Goal: Navigation & Orientation: Find specific page/section

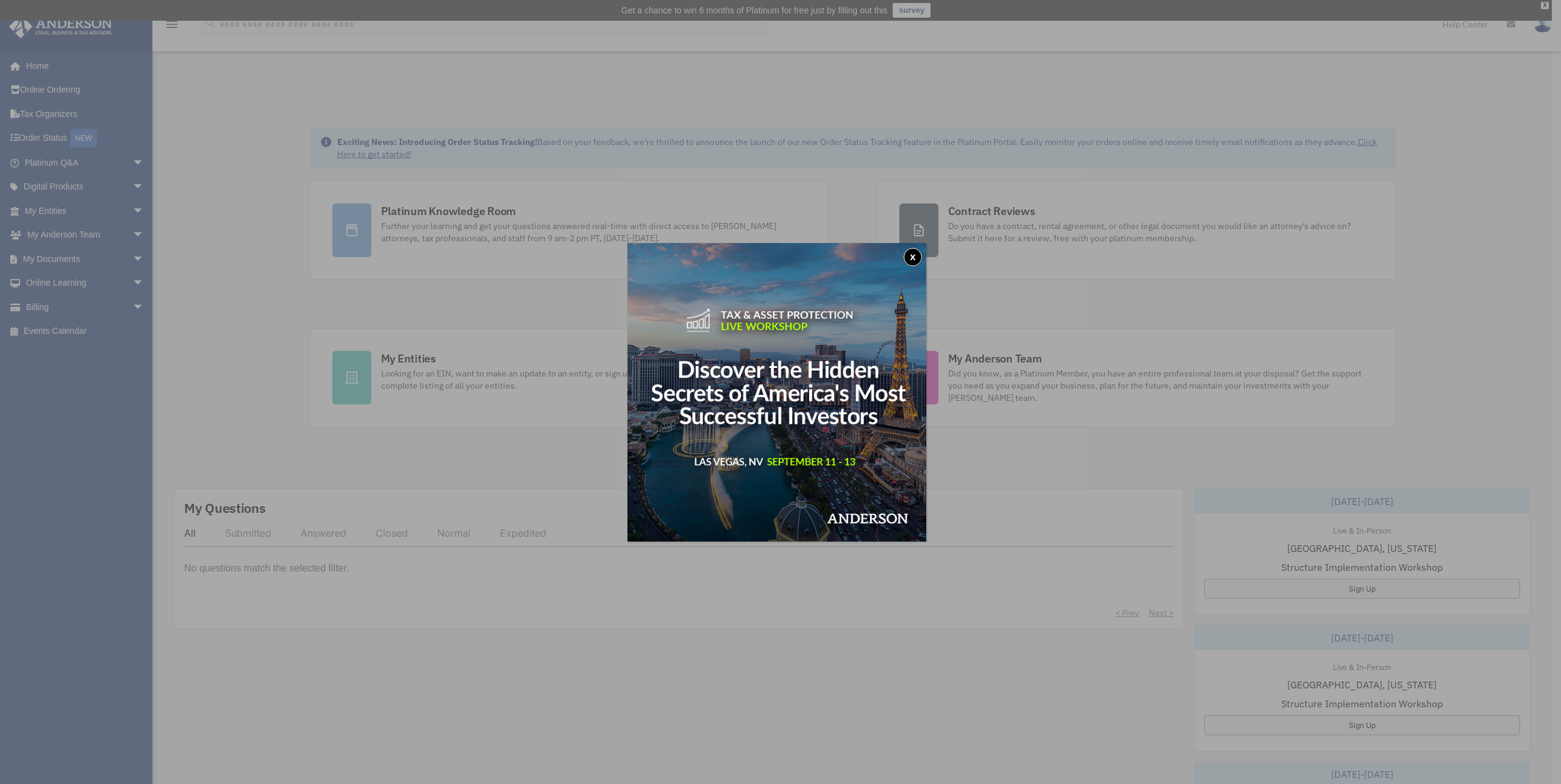
click at [916, 260] on button "x" at bounding box center [913, 257] width 19 height 19
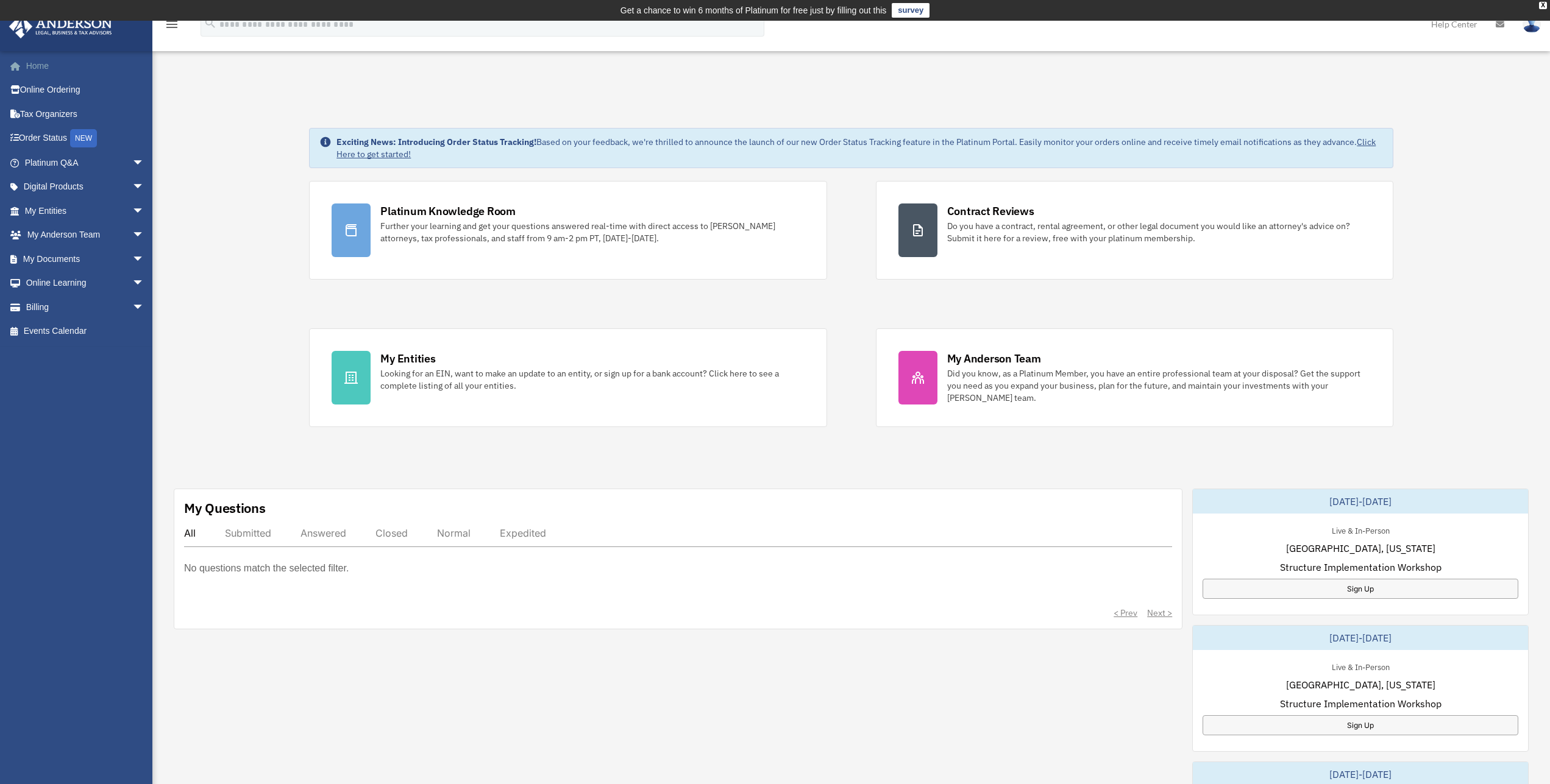
click at [43, 69] on link "Home" at bounding box center [85, 66] width 154 height 24
click at [56, 98] on link "Online Ordering" at bounding box center [85, 90] width 154 height 24
click at [63, 235] on link "My Anderson Team arrow_drop_down" at bounding box center [85, 235] width 154 height 24
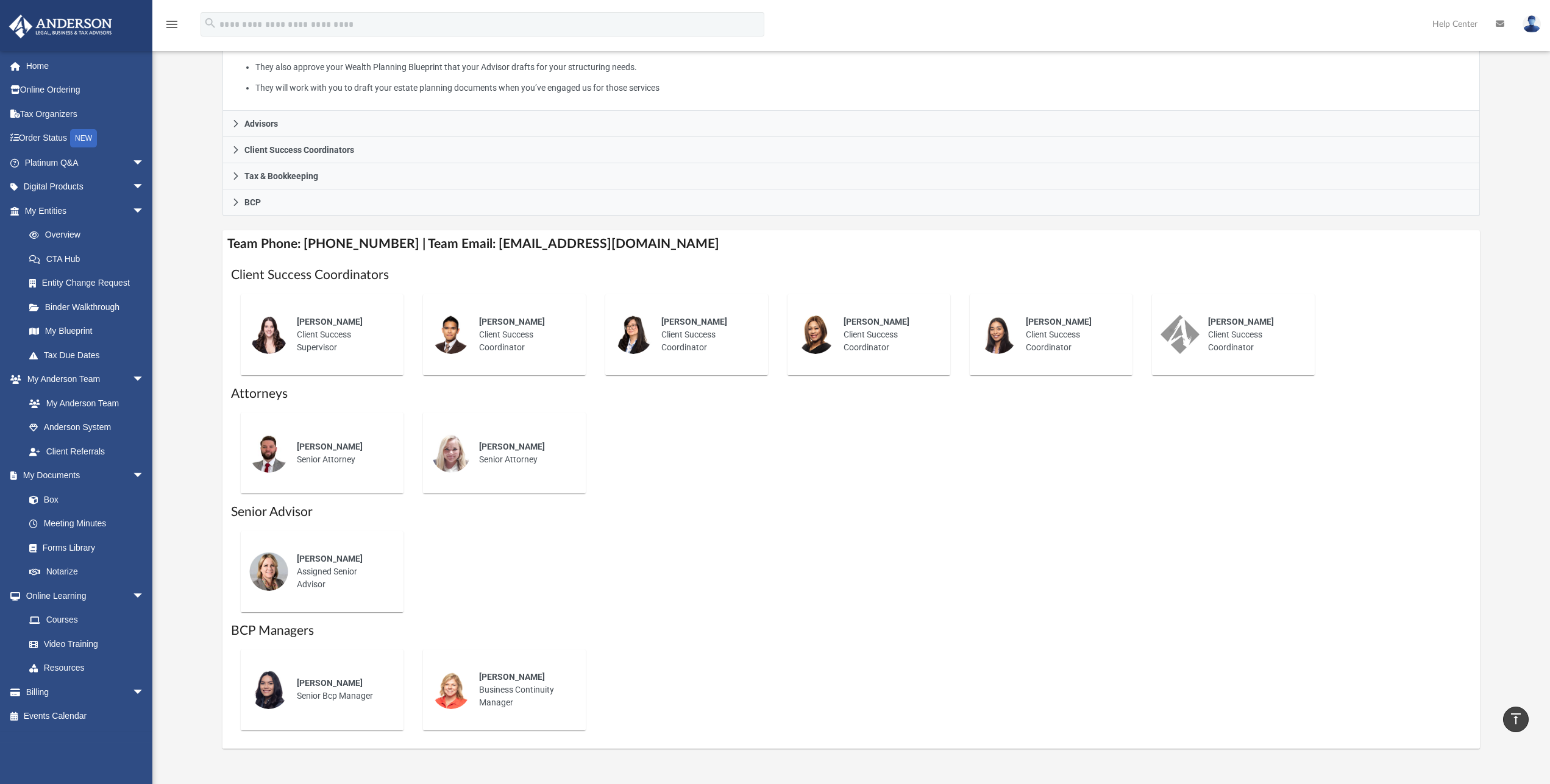
scroll to position [291, 0]
click at [311, 574] on div "Kelly Allison Assigned Senior Advisor" at bounding box center [342, 575] width 107 height 56
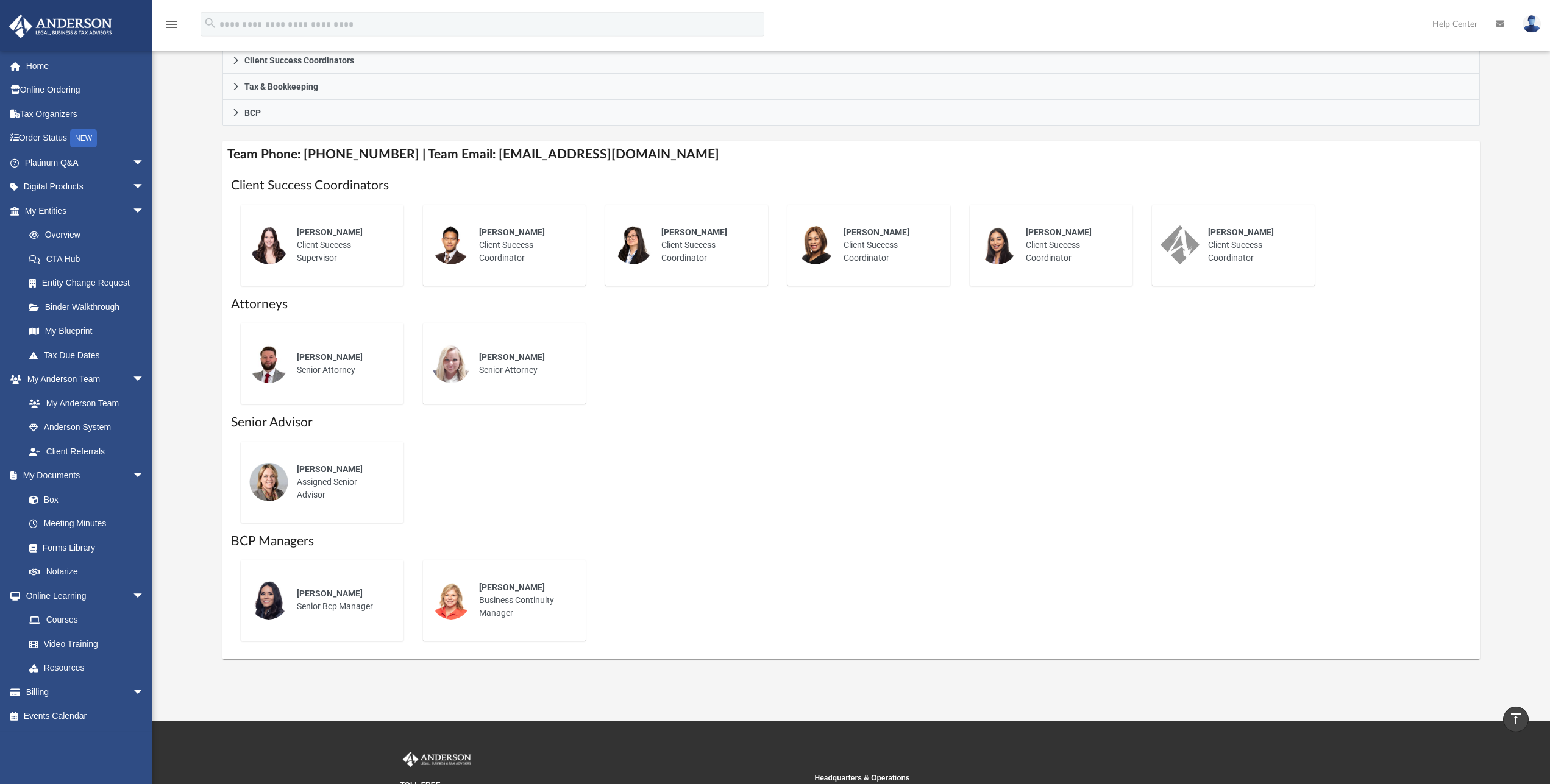
scroll to position [353, 0]
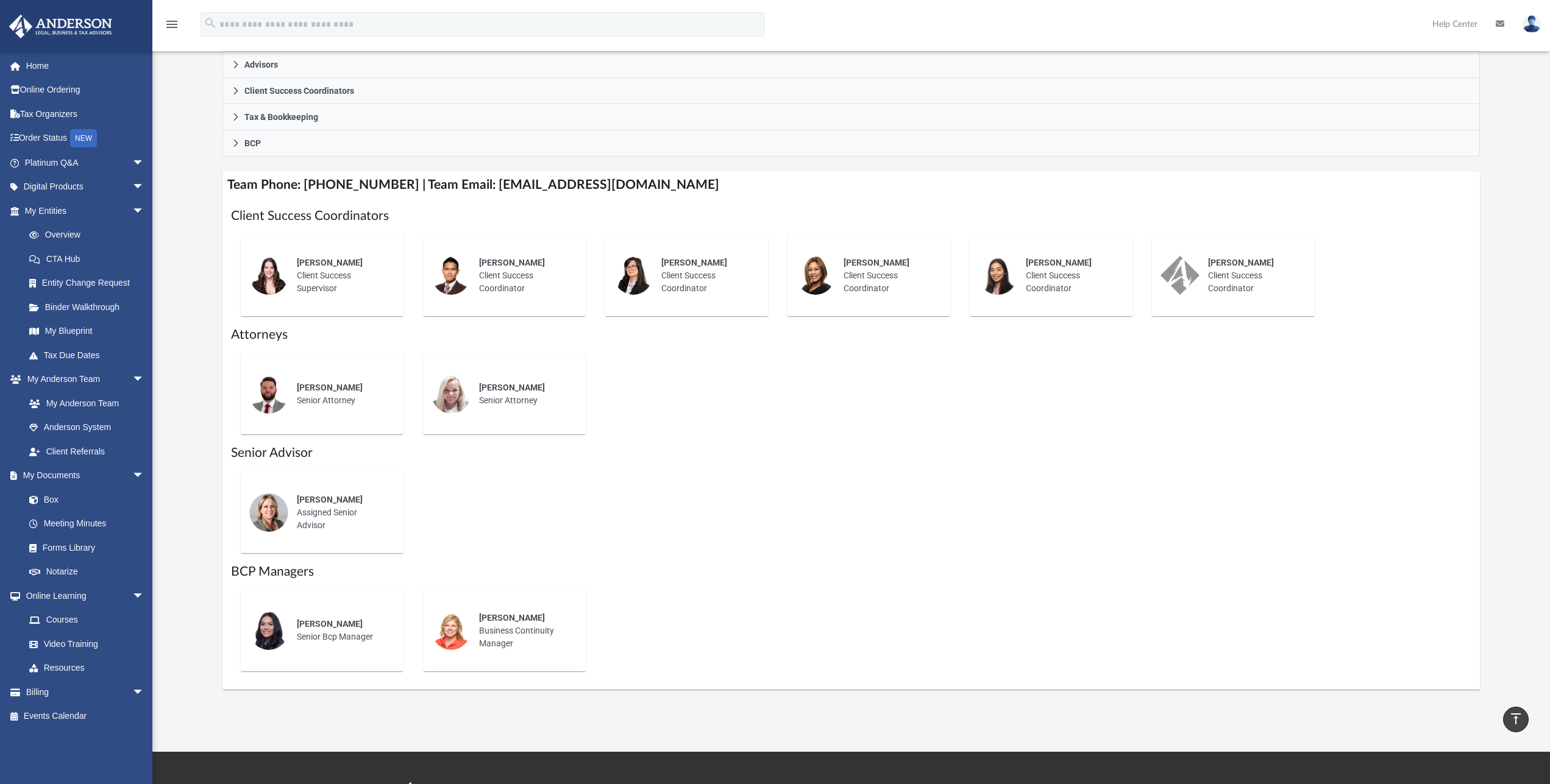
click at [943, 533] on div "Kelly Allison Assigned Senior Advisor" at bounding box center [852, 513] width 1241 height 101
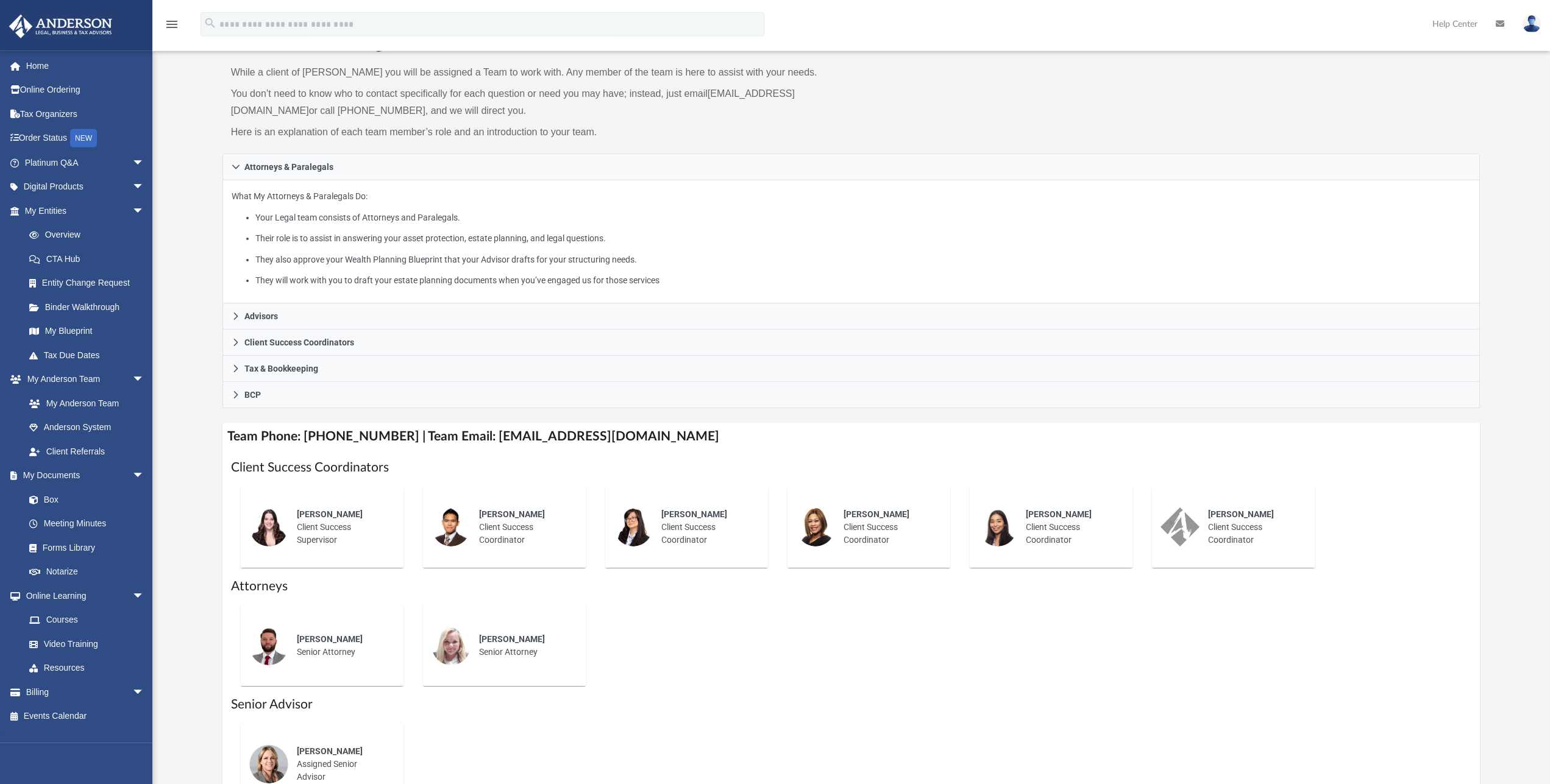
scroll to position [249, 0]
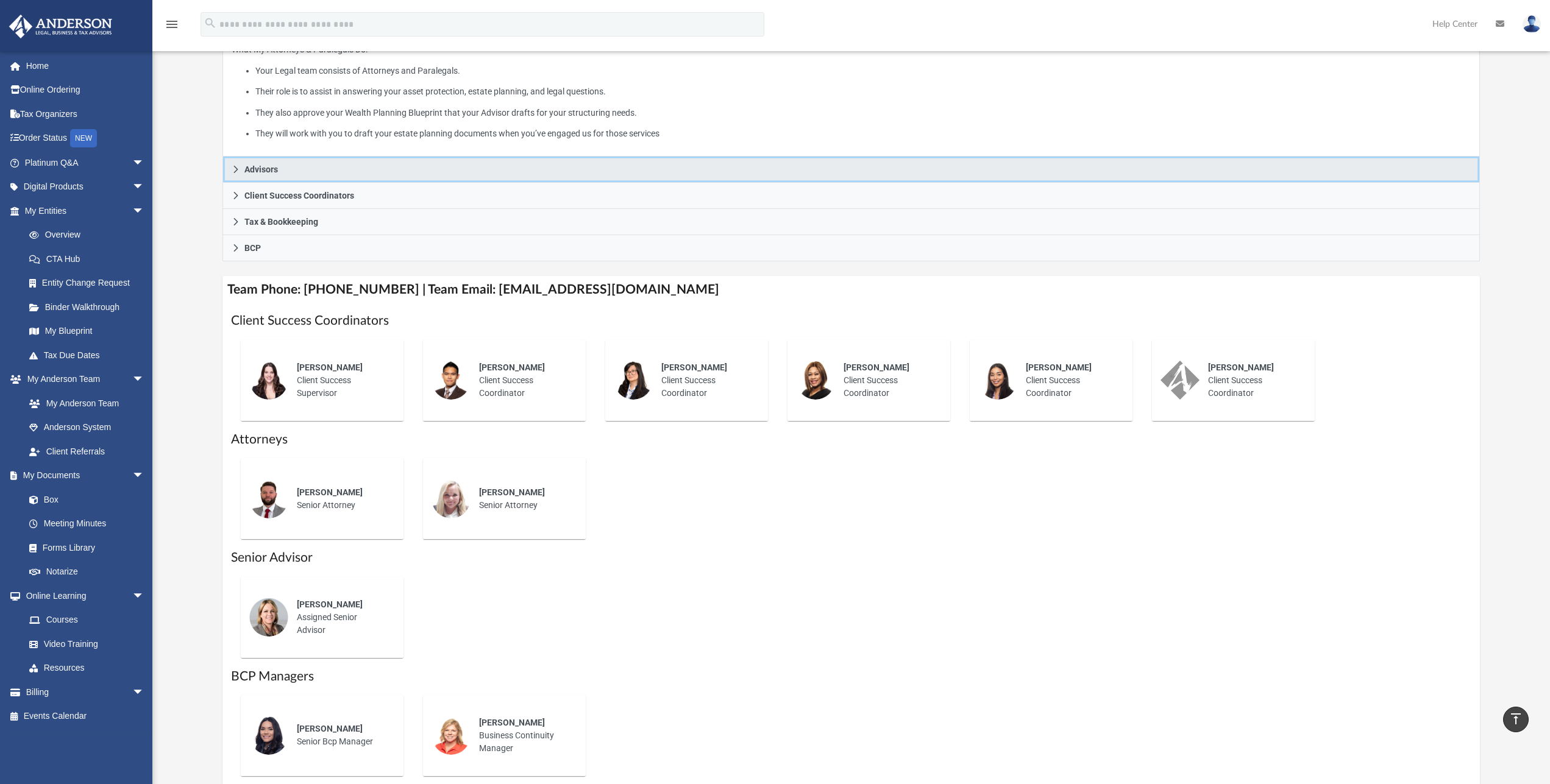
click at [238, 171] on icon at bounding box center [236, 169] width 8 height 8
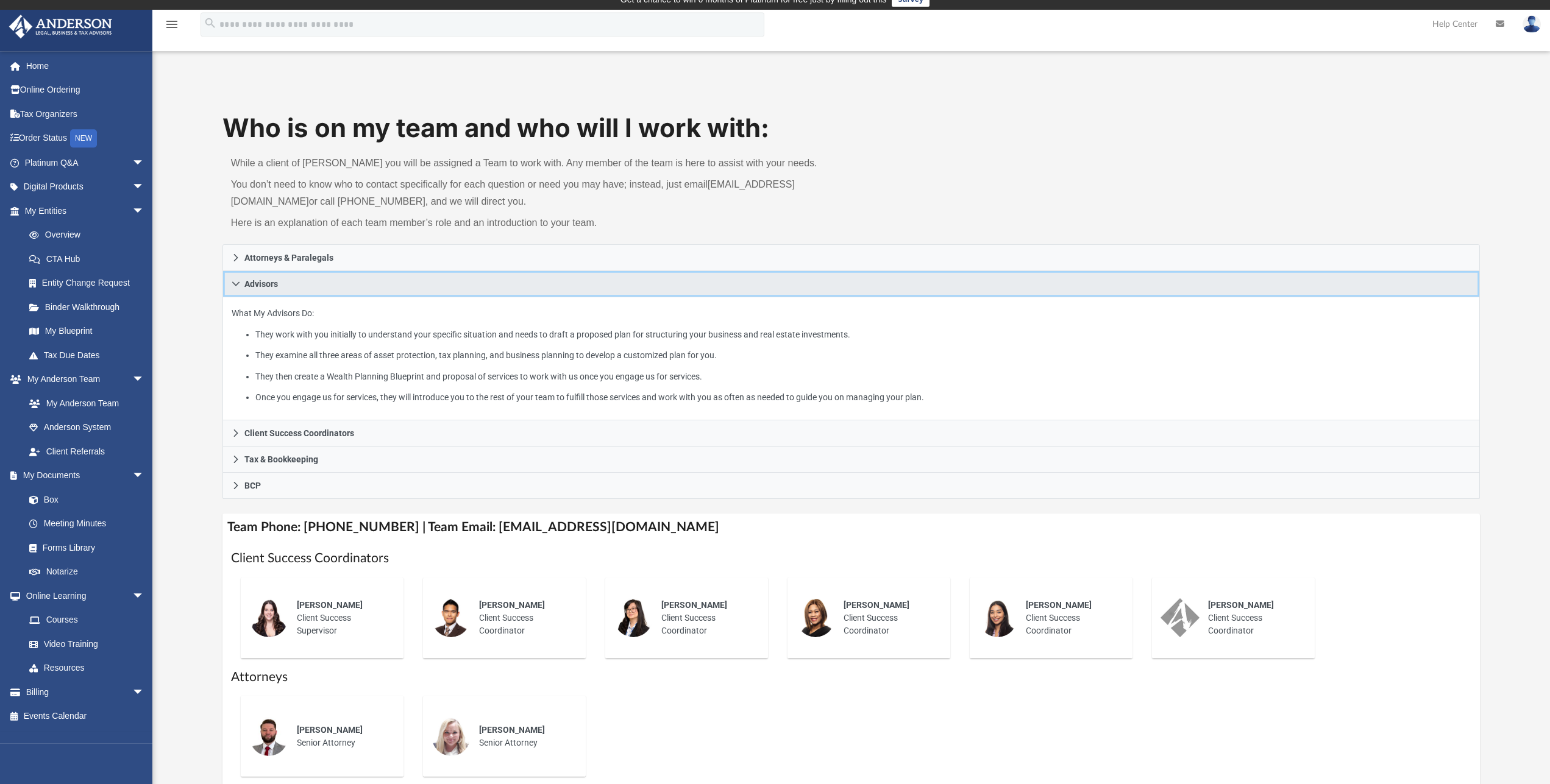
scroll to position [0, 0]
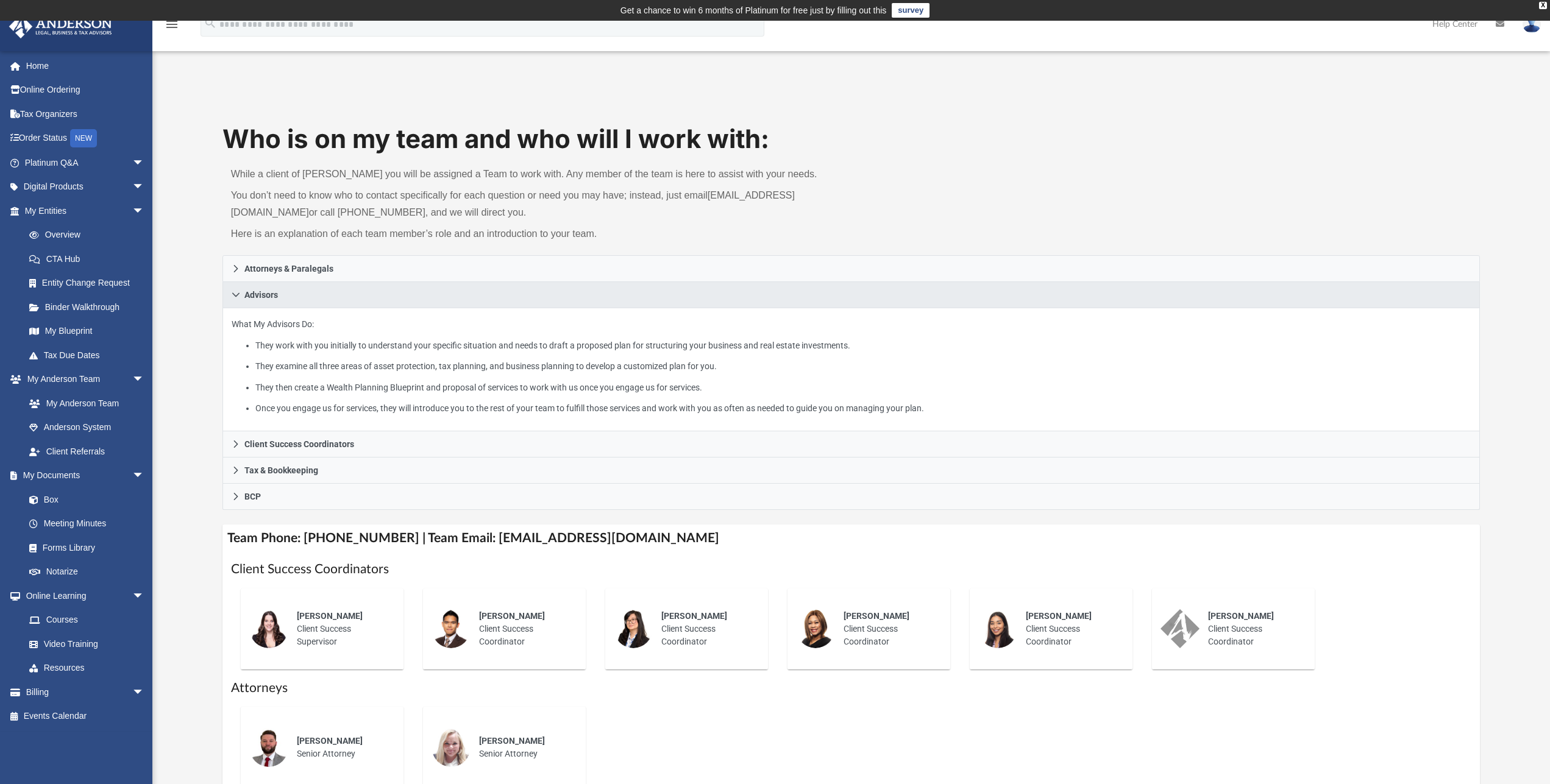
click at [172, 26] on icon "menu" at bounding box center [172, 24] width 14 height 14
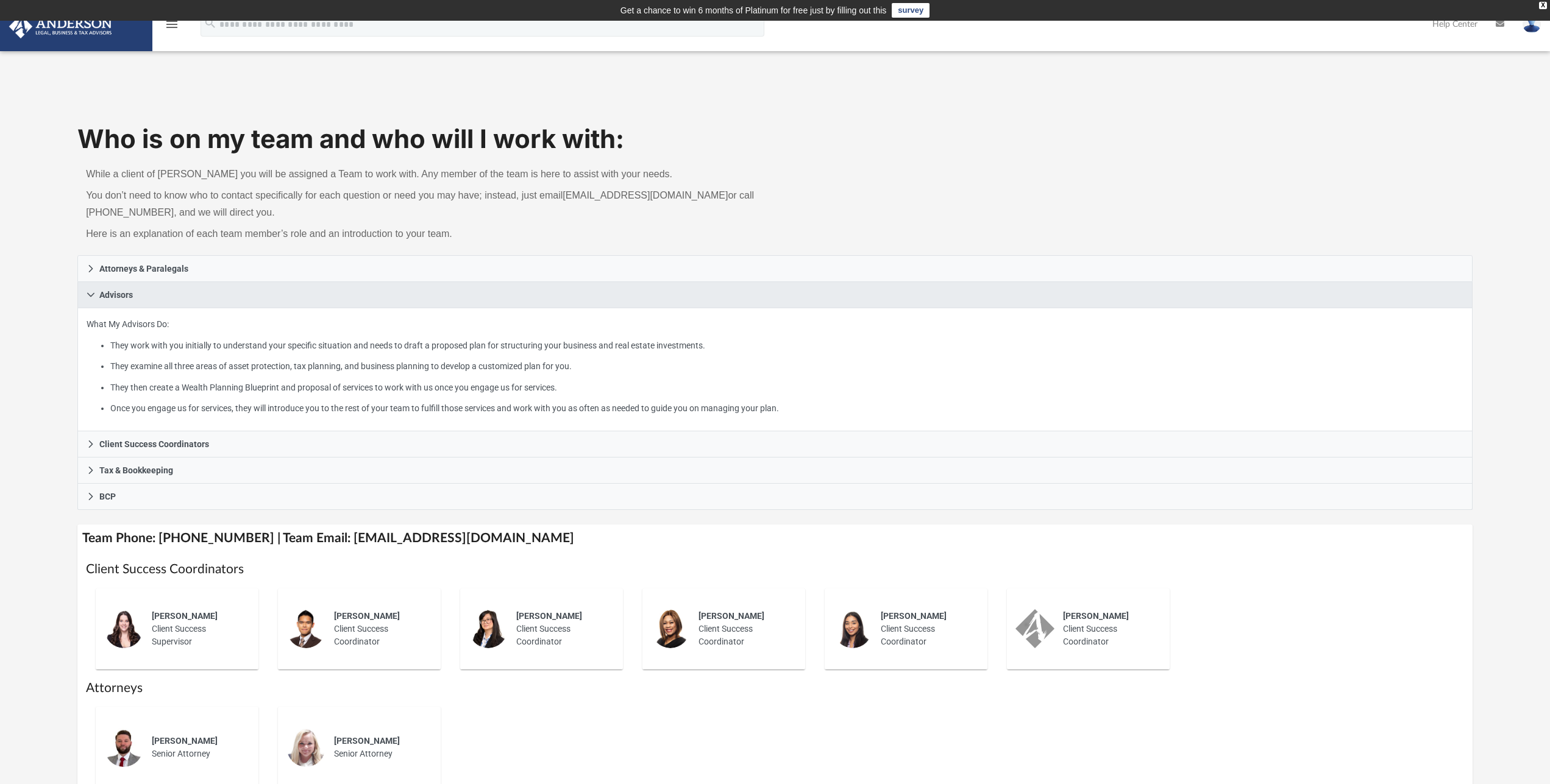
click at [172, 26] on icon "menu" at bounding box center [172, 24] width 14 height 14
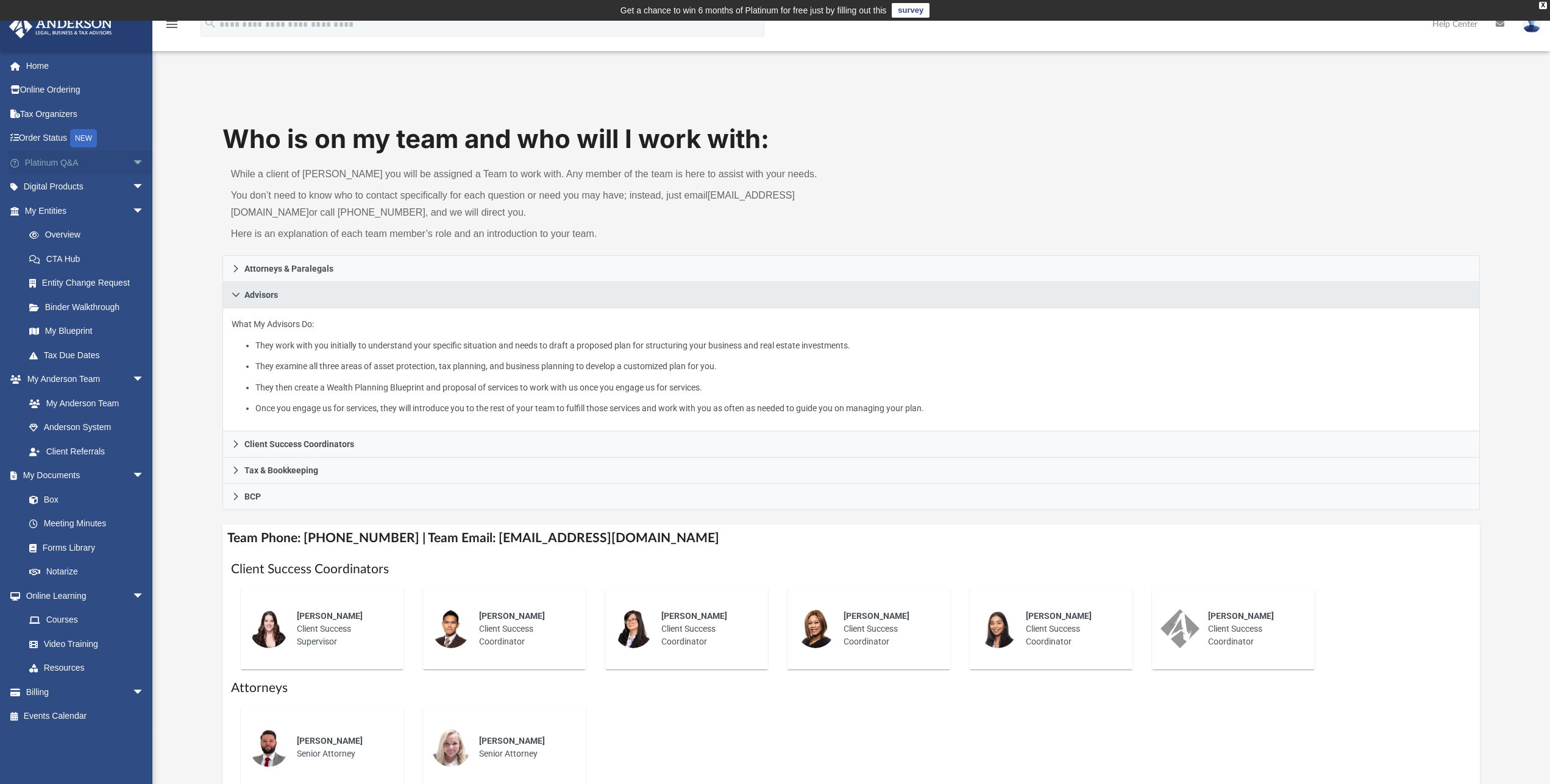
click at [132, 162] on span "arrow_drop_down" at bounding box center [144, 163] width 24 height 25
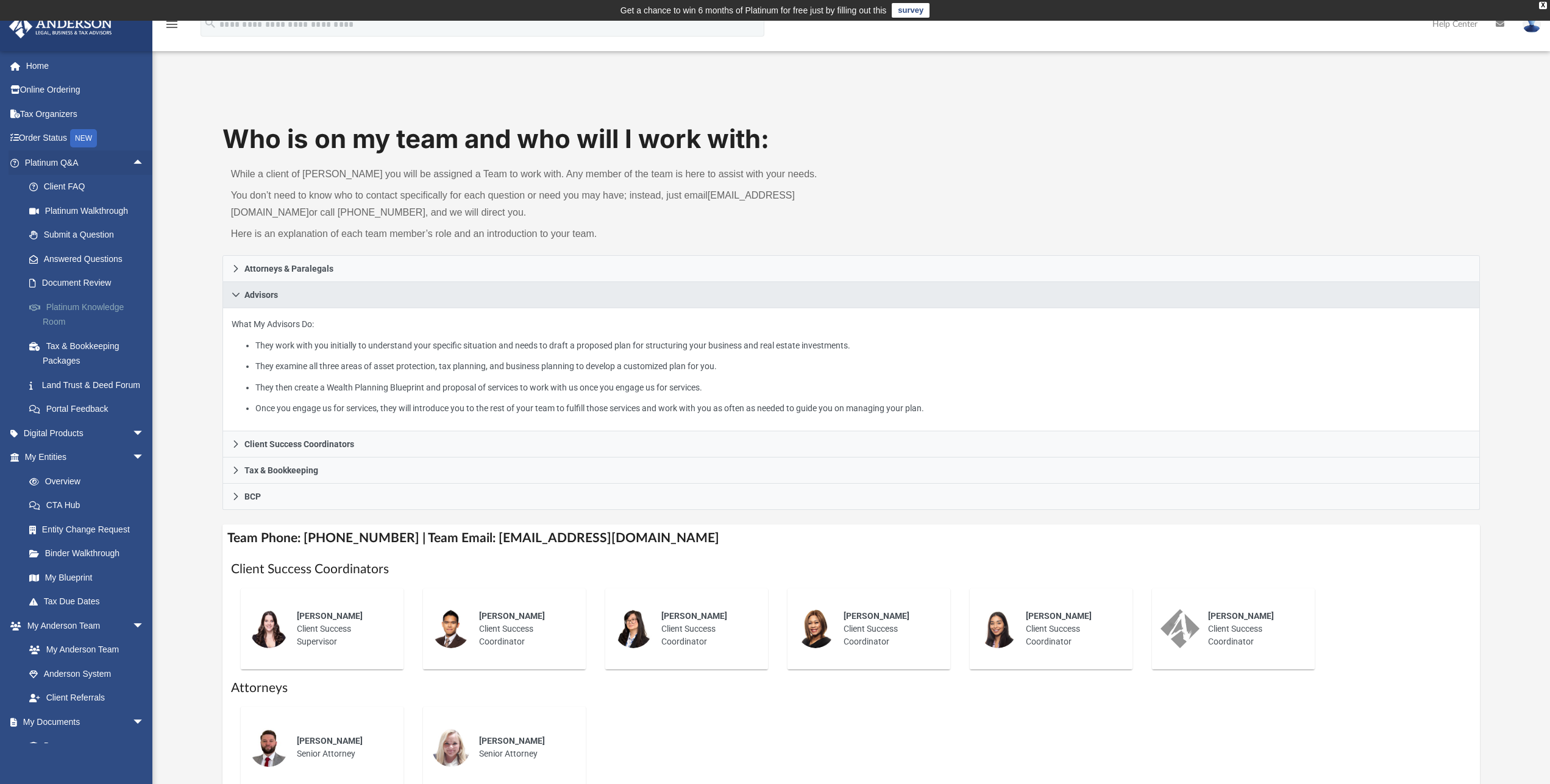
click at [107, 317] on link "Platinum Knowledge Room" at bounding box center [89, 315] width 146 height 39
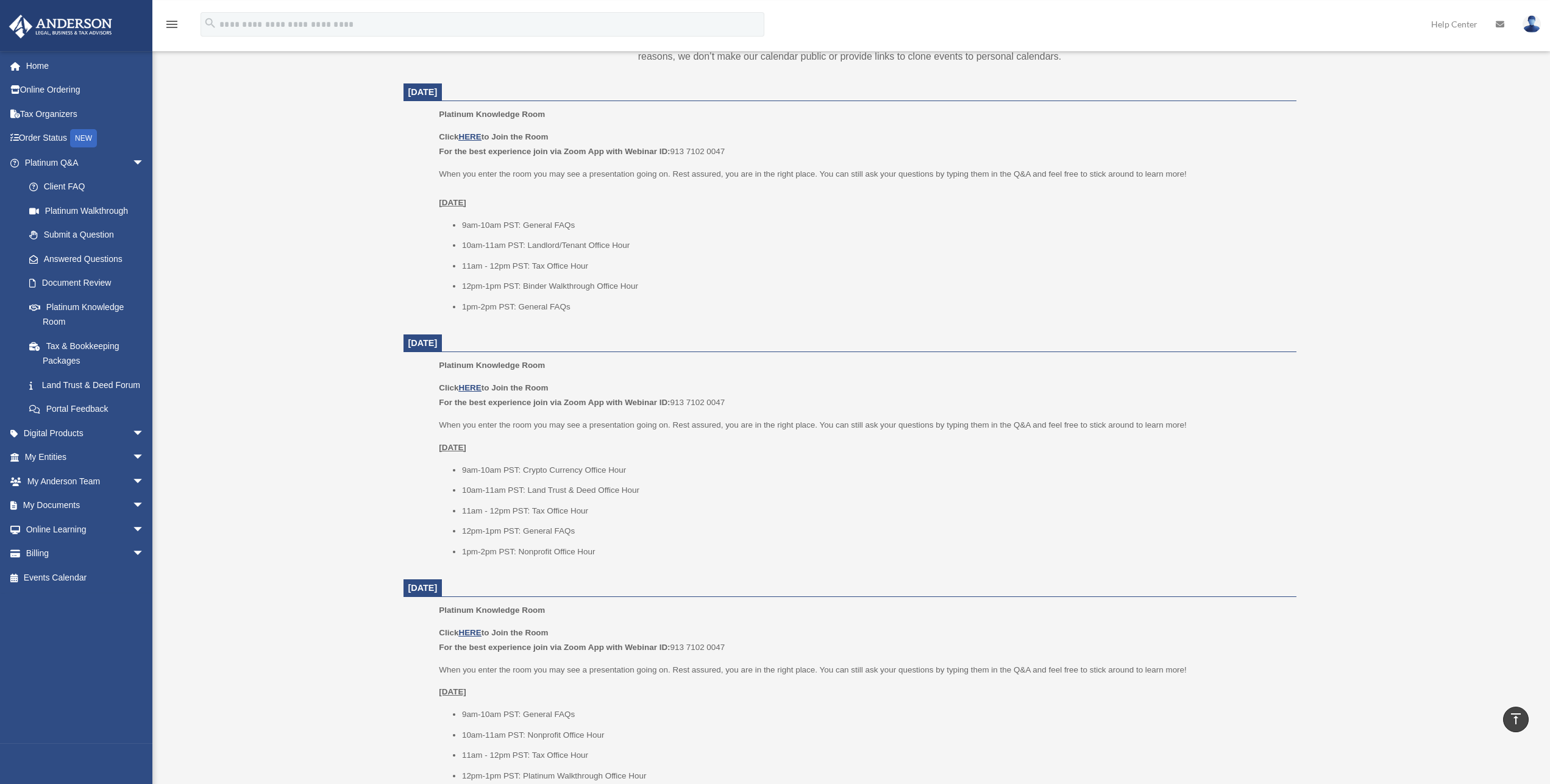
scroll to position [559, 0]
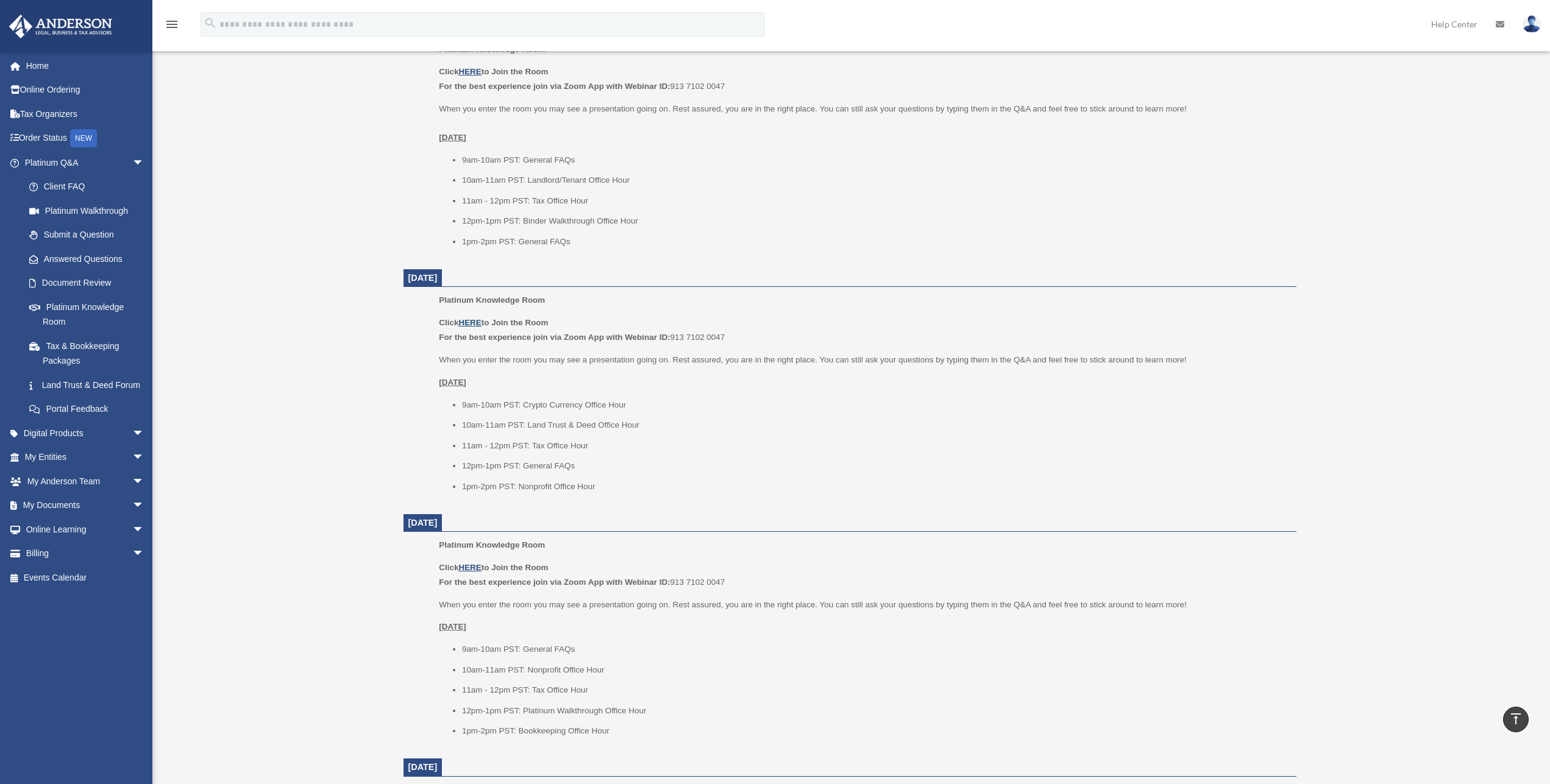
click at [469, 324] on u "HERE" at bounding box center [470, 322] width 23 height 9
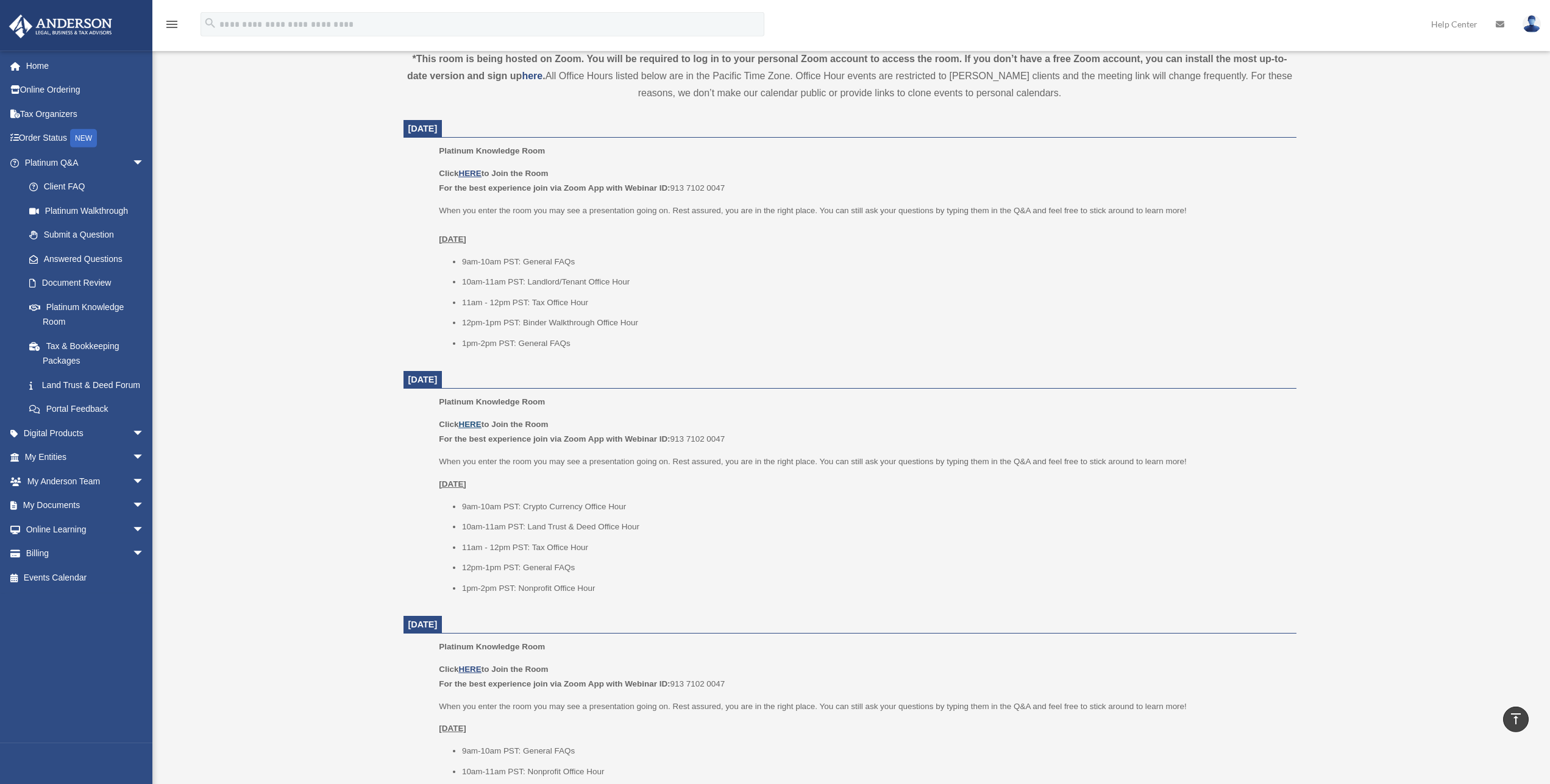
scroll to position [497, 0]
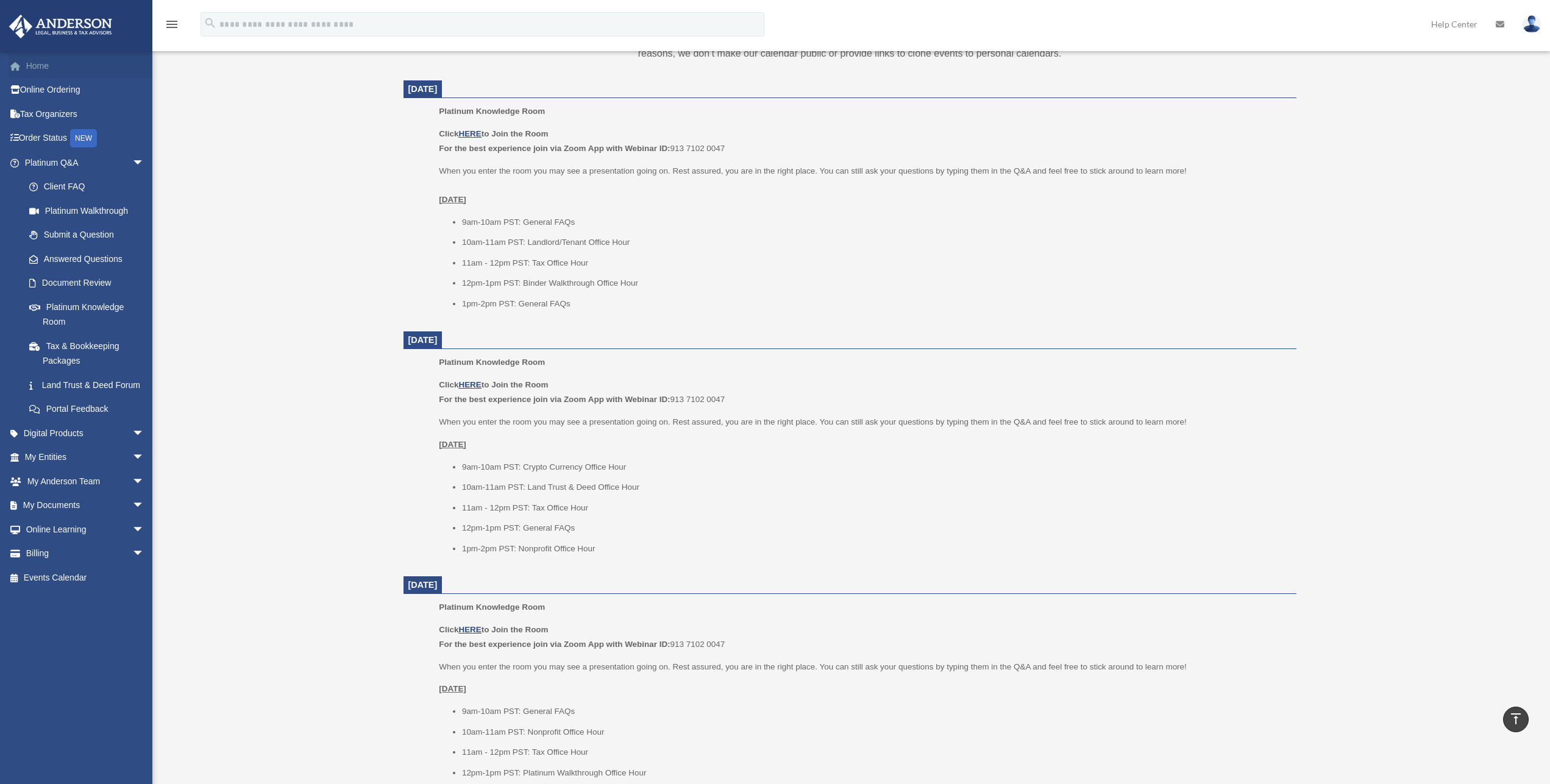
click at [39, 66] on link "Home" at bounding box center [85, 66] width 154 height 24
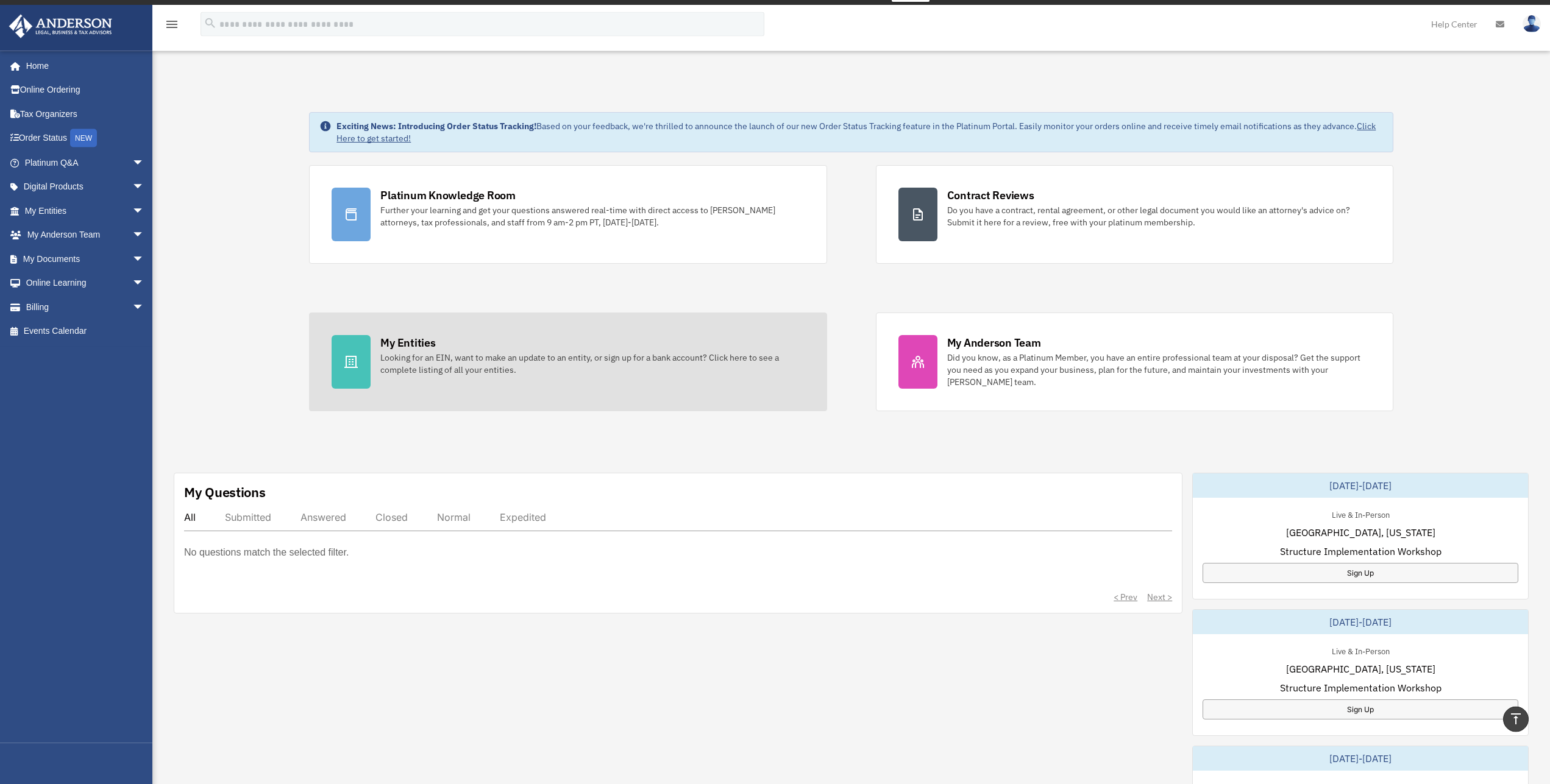
scroll to position [15, 0]
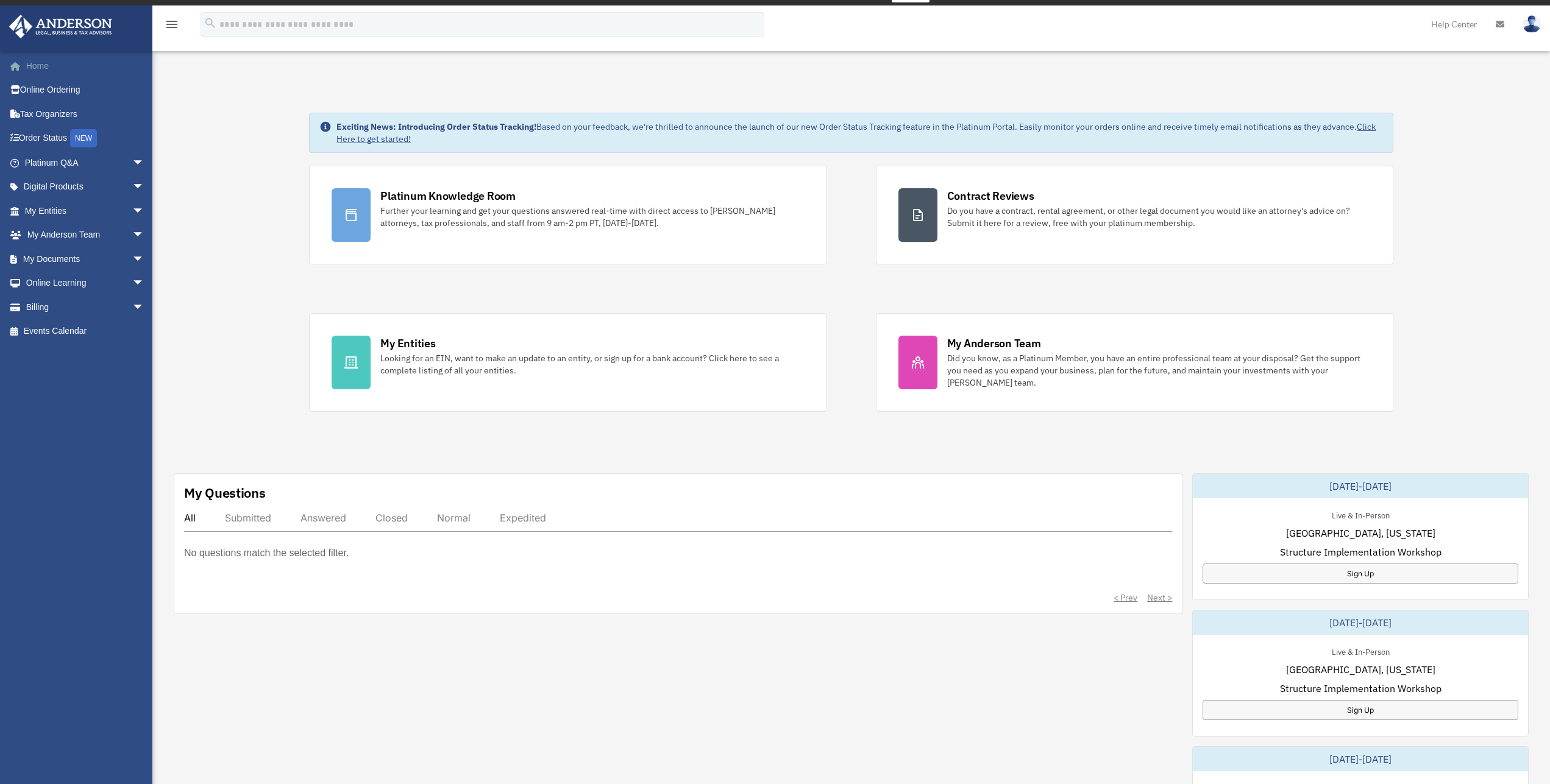
click at [32, 66] on link "Home" at bounding box center [85, 66] width 154 height 24
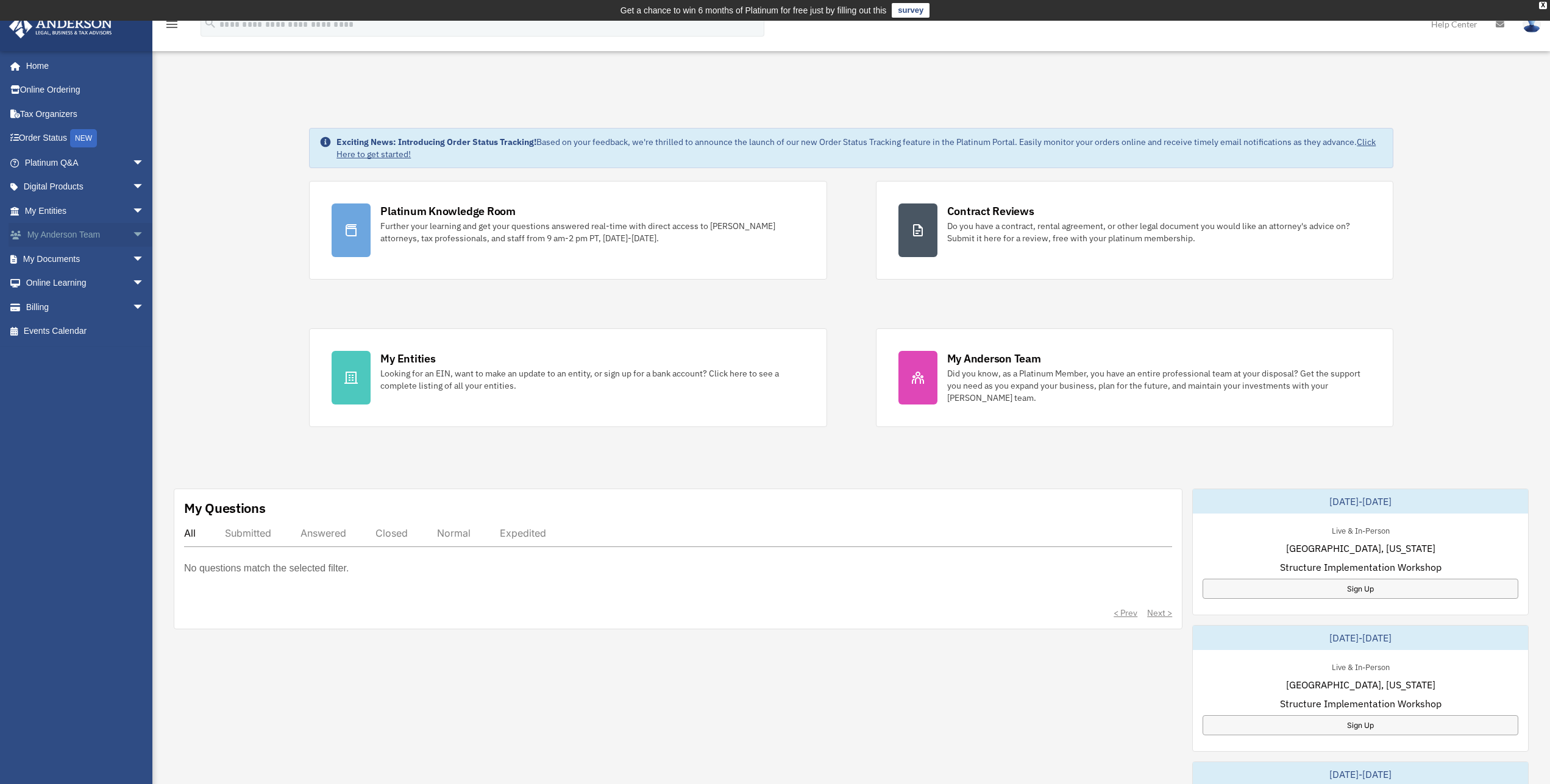
click at [132, 236] on span "arrow_drop_down" at bounding box center [144, 236] width 24 height 25
click at [108, 262] on link "My Anderson Team" at bounding box center [89, 258] width 146 height 24
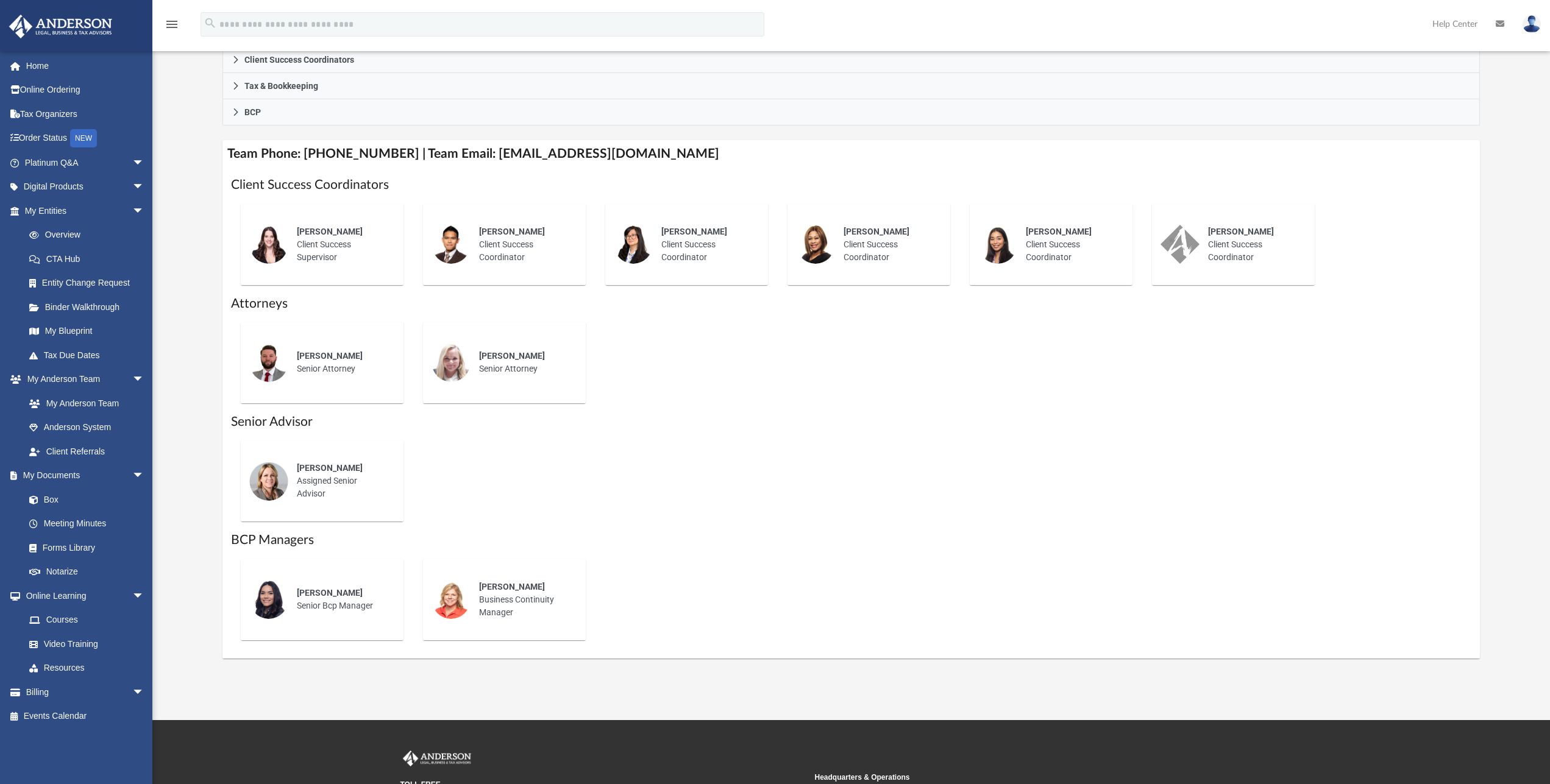
scroll to position [386, 0]
click at [335, 466] on span "Kelly Allison" at bounding box center [330, 468] width 66 height 10
click at [288, 481] on img at bounding box center [268, 480] width 39 height 39
click at [305, 478] on div "Kelly Allison Assigned Senior Advisor" at bounding box center [342, 480] width 107 height 56
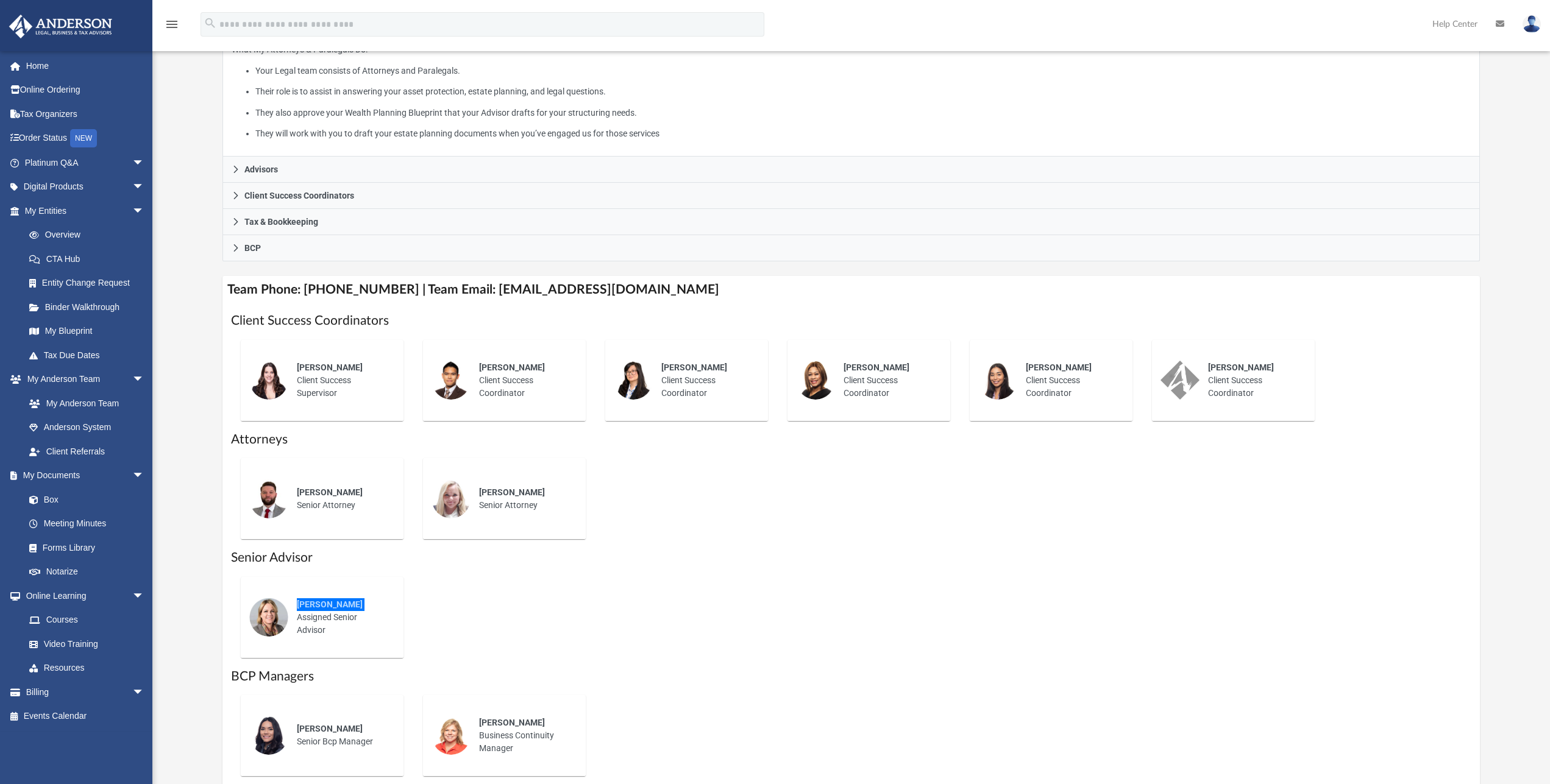
scroll to position [435, 0]
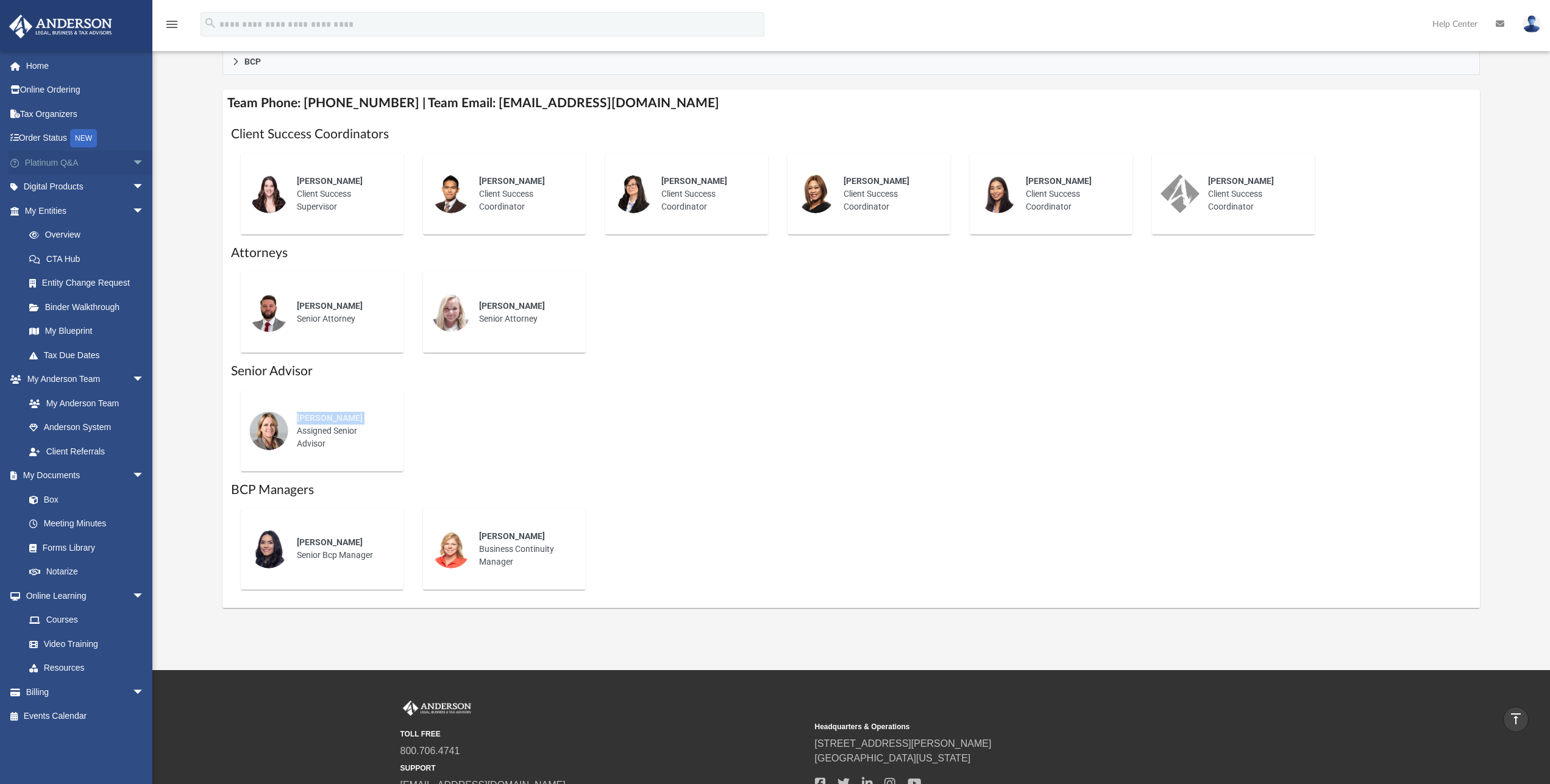
click at [61, 165] on link "Platinum Q&A arrow_drop_down" at bounding box center [85, 162] width 154 height 24
click at [132, 162] on span "arrow_drop_down" at bounding box center [144, 163] width 24 height 25
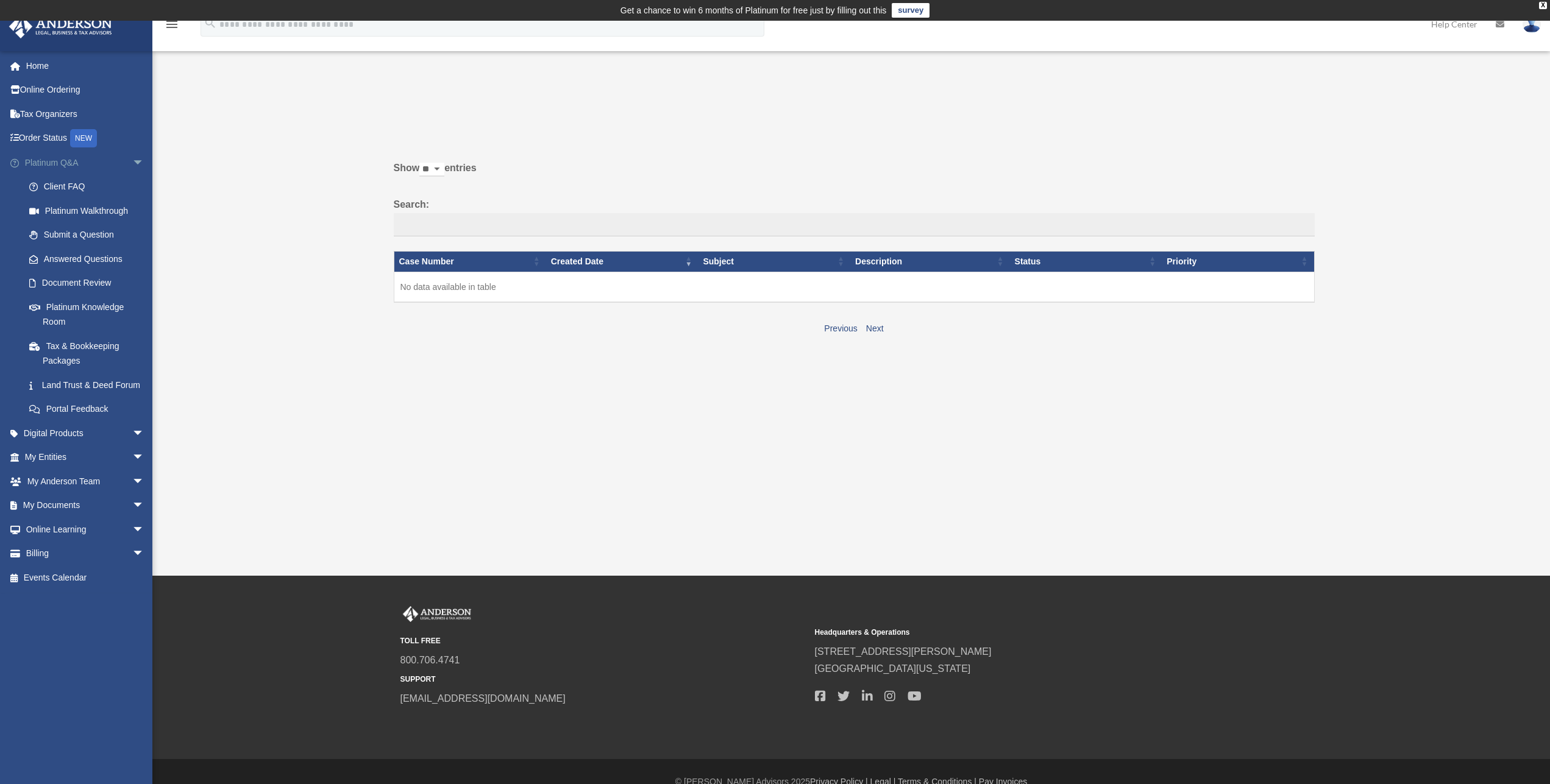
click at [132, 161] on span "arrow_drop_down" at bounding box center [144, 163] width 24 height 25
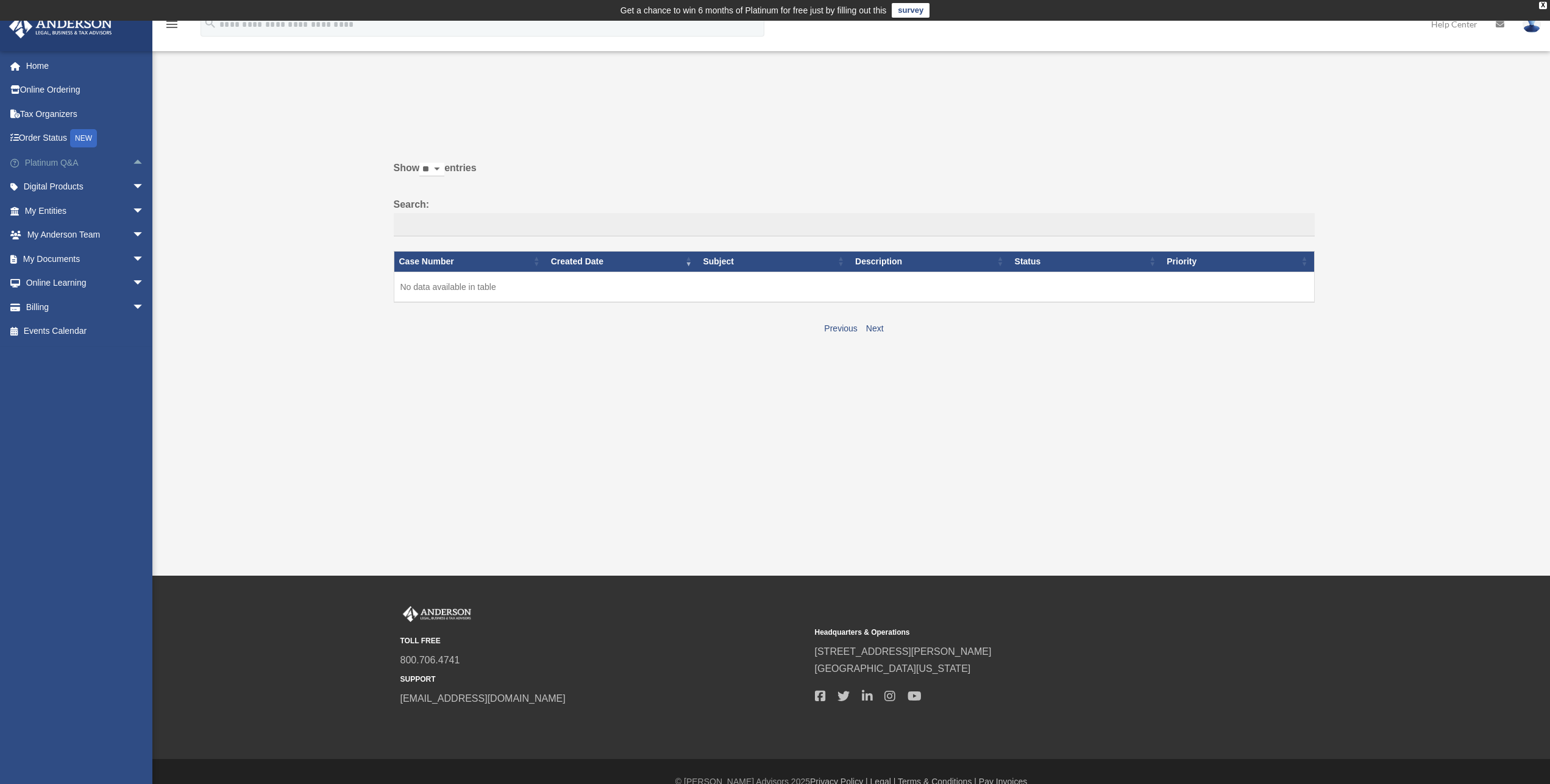
click at [135, 162] on span "arrow_drop_up" at bounding box center [144, 163] width 24 height 25
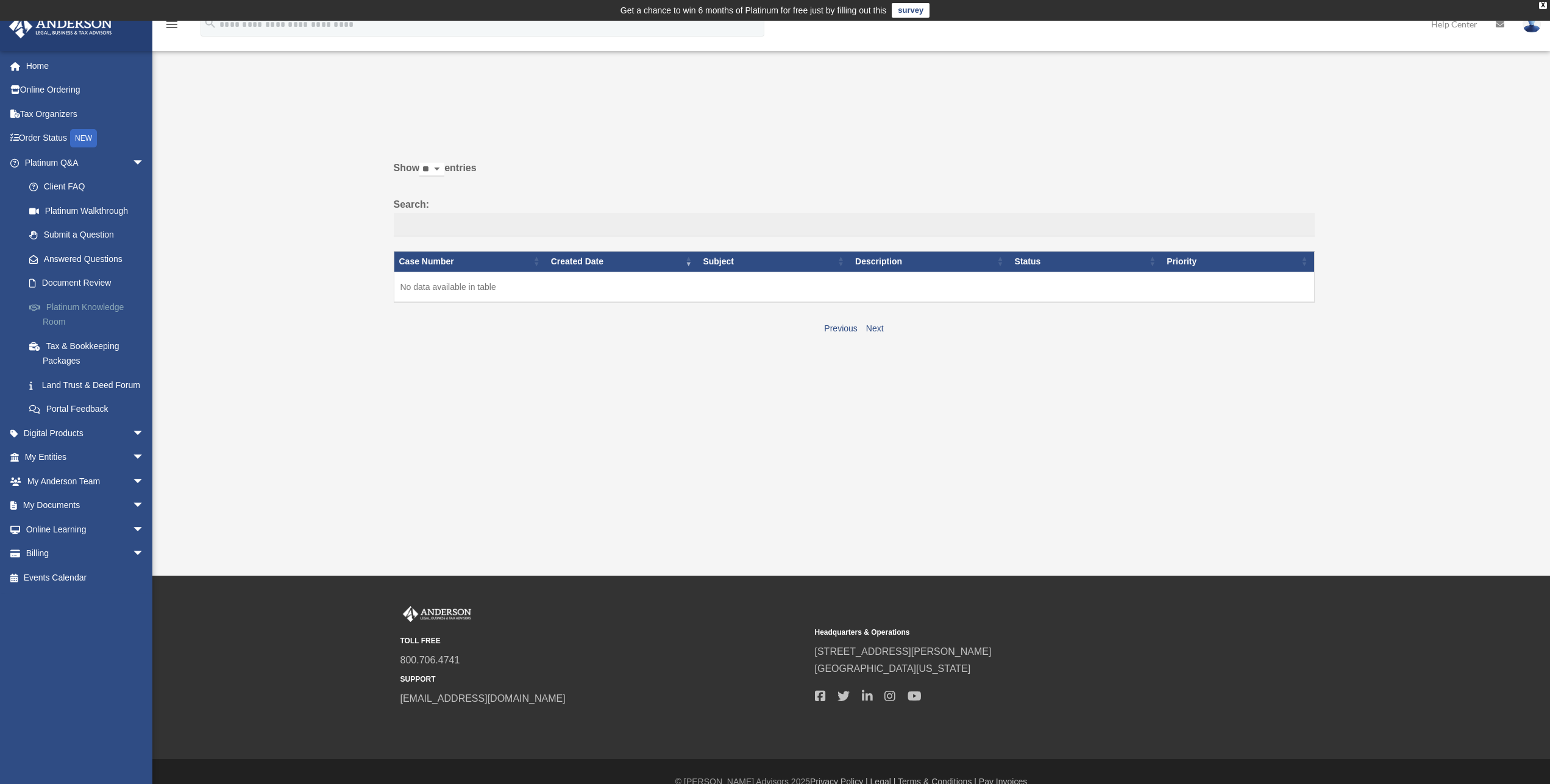
click at [101, 308] on link "Platinum Knowledge Room" at bounding box center [89, 315] width 146 height 39
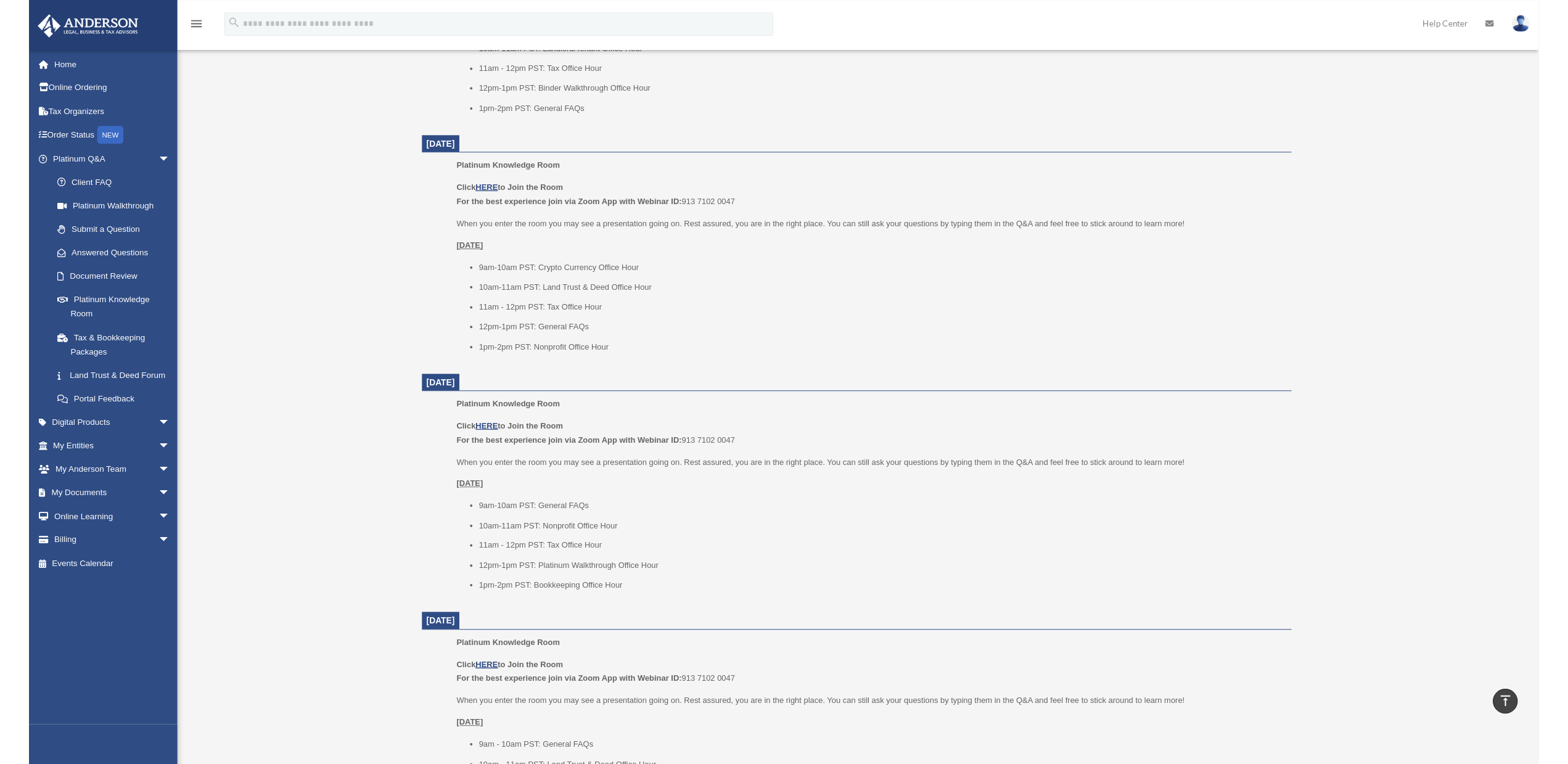
scroll to position [629, 0]
